Goal: Task Accomplishment & Management: Complete application form

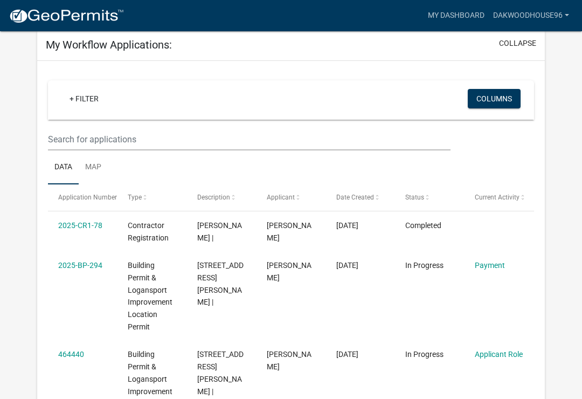
scroll to position [88, 0]
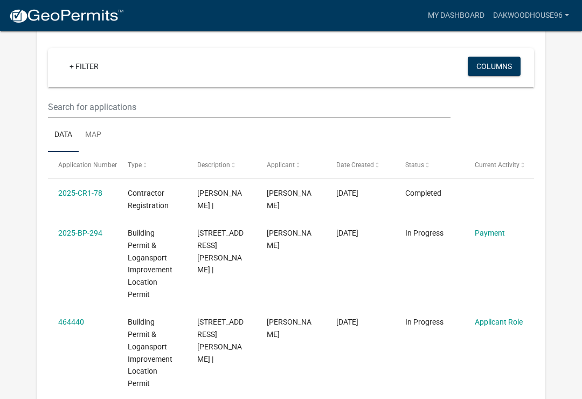
click at [486, 237] on link "Payment" at bounding box center [490, 233] width 30 height 9
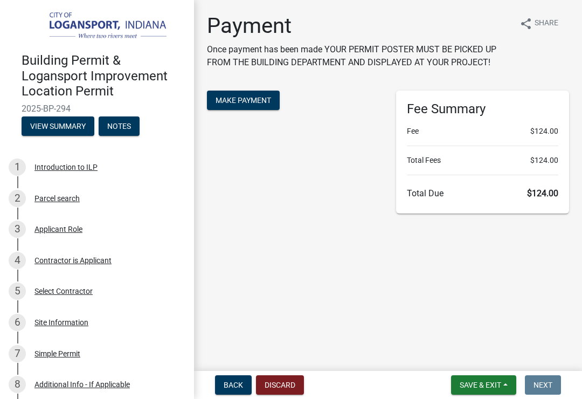
click at [242, 98] on span "Make Payment" at bounding box center [244, 100] width 56 height 9
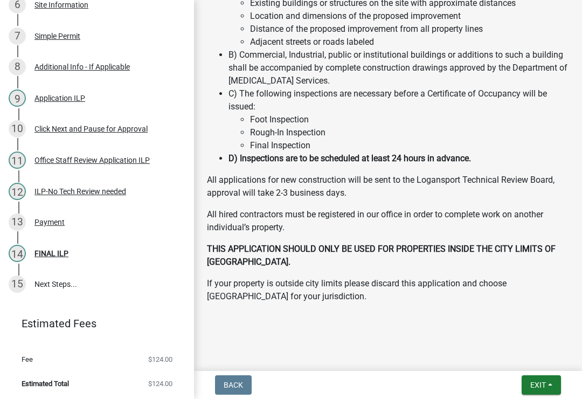
scroll to position [373, 0]
click at [53, 283] on link "15 Next Steps..." at bounding box center [97, 284] width 194 height 31
click at [538, 381] on span "Exit" at bounding box center [539, 385] width 16 height 9
click at [521, 355] on button "Save & Exit" at bounding box center [519, 357] width 86 height 26
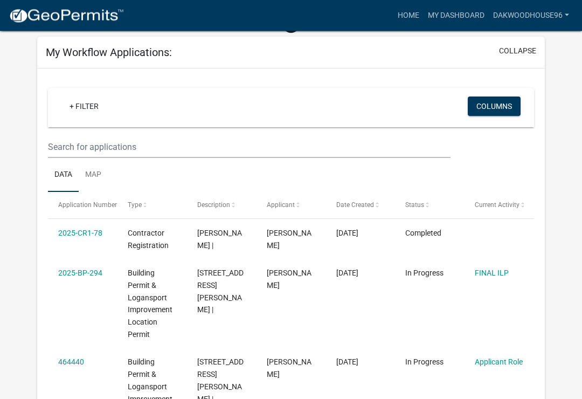
scroll to position [71, 0]
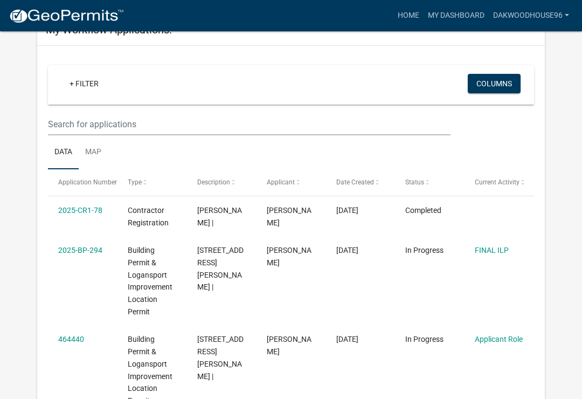
click at [495, 248] on link "FINAL ILP" at bounding box center [492, 250] width 34 height 9
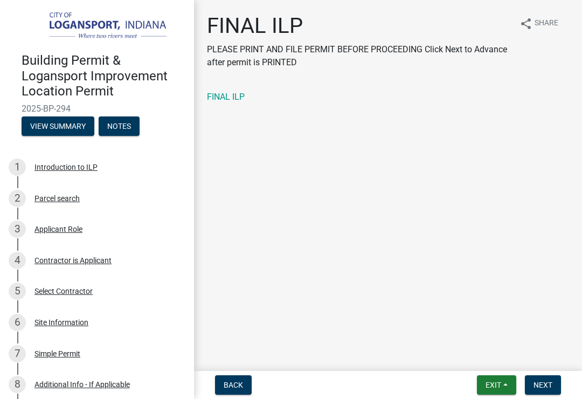
click at [551, 394] on button "Next" at bounding box center [543, 384] width 36 height 19
click at [541, 390] on button "Next" at bounding box center [543, 384] width 36 height 19
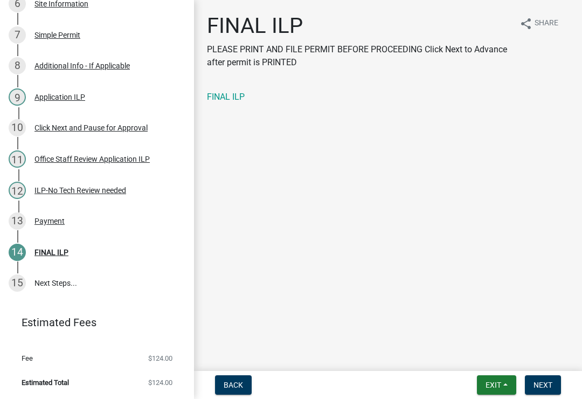
scroll to position [318, 0]
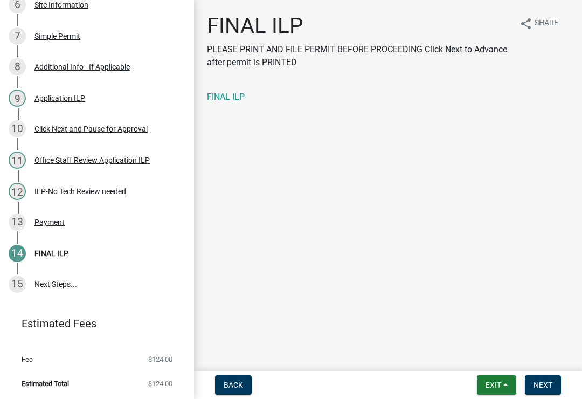
click at [80, 289] on link "15 Next Steps..." at bounding box center [97, 284] width 194 height 31
click at [100, 287] on link "15 Next Steps..." at bounding box center [97, 284] width 194 height 31
click at [51, 222] on div "Payment" at bounding box center [50, 222] width 30 height 8
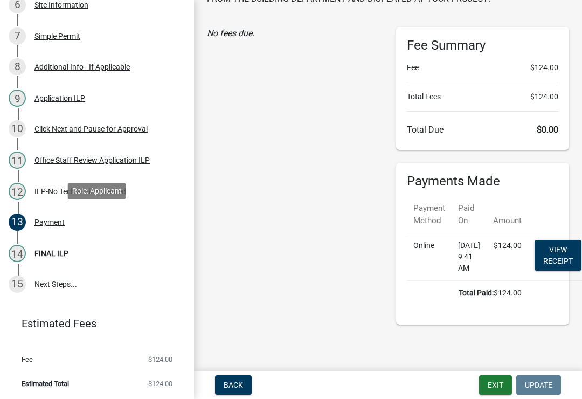
scroll to position [85, 0]
